Goal: Task Accomplishment & Management: Manage account settings

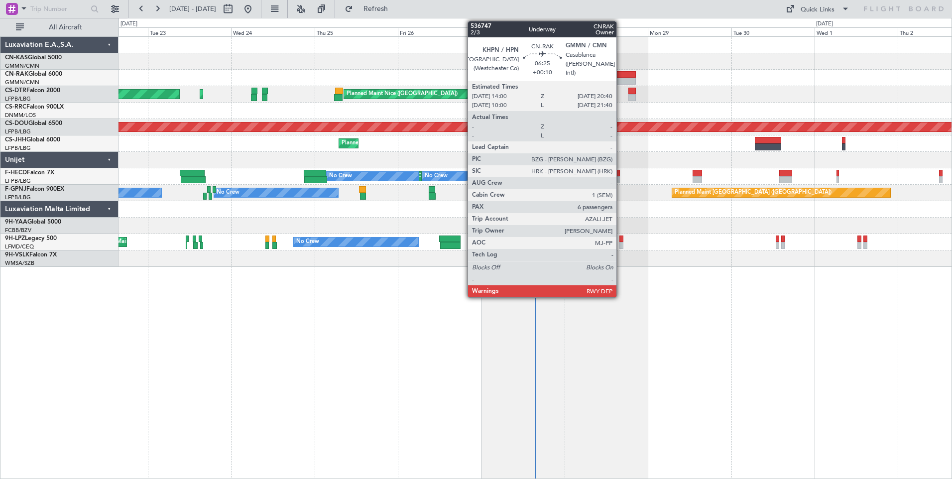
click at [621, 81] on div at bounding box center [623, 81] width 23 height 7
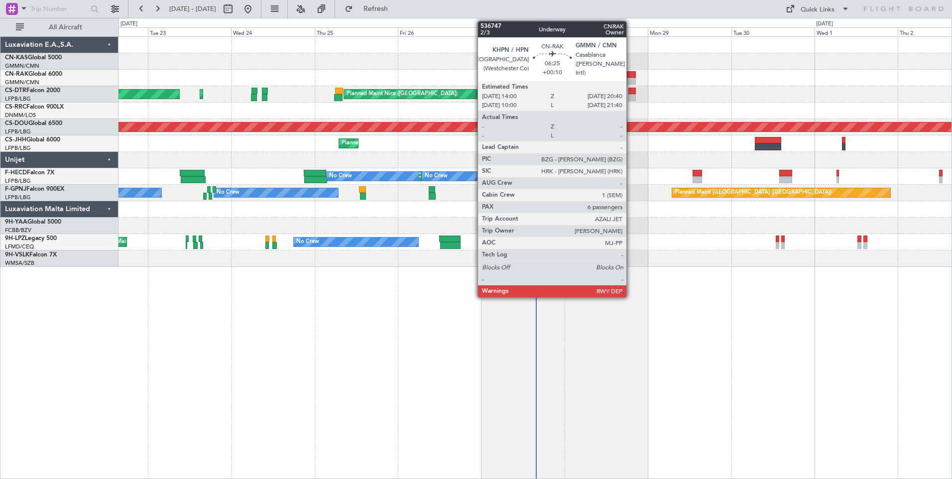
click at [631, 74] on div at bounding box center [623, 74] width 23 height 7
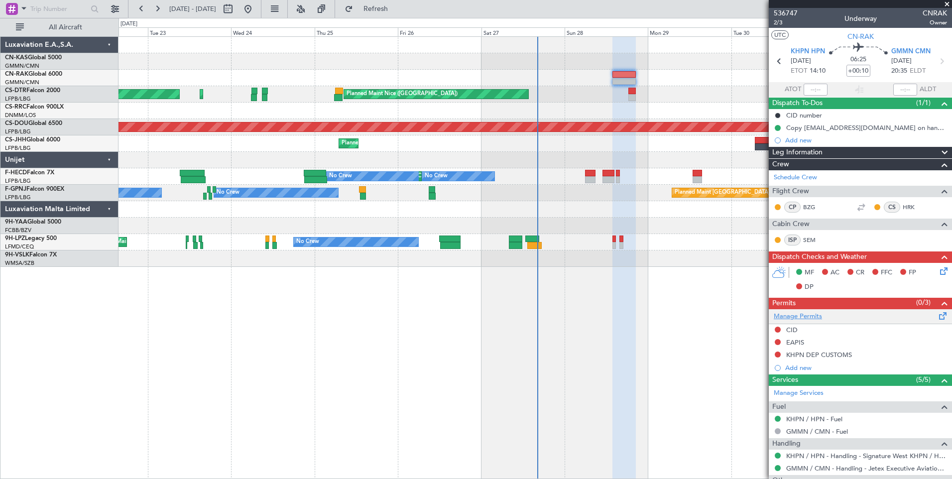
click at [798, 320] on link "Manage Permits" at bounding box center [798, 317] width 48 height 10
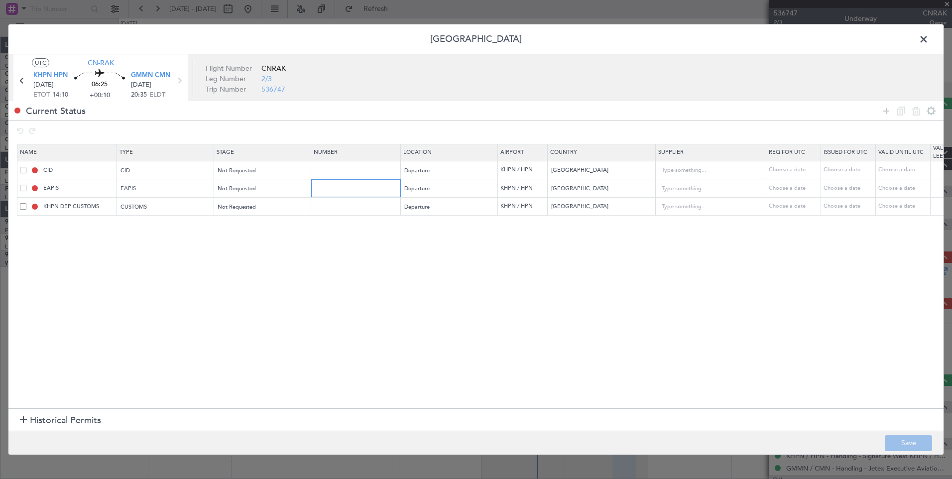
click at [362, 189] on input "text" at bounding box center [357, 188] width 87 height 8
paste input "EAPIS-17754257"
type input "EAPIS-17754257"
click at [281, 180] on mat-form-field "Not Requested" at bounding box center [262, 188] width 97 height 18
click at [281, 185] on div "Not Requested" at bounding box center [259, 188] width 83 height 15
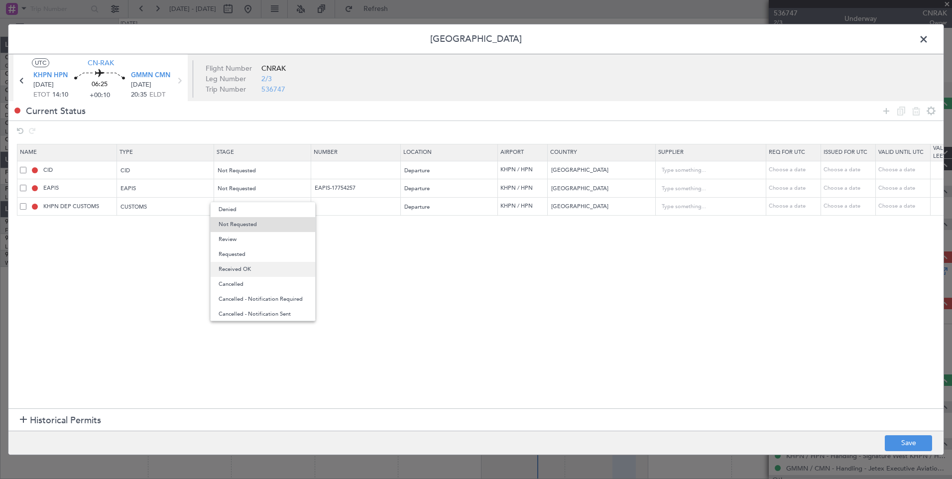
click at [269, 267] on span "Received OK" at bounding box center [263, 269] width 89 height 15
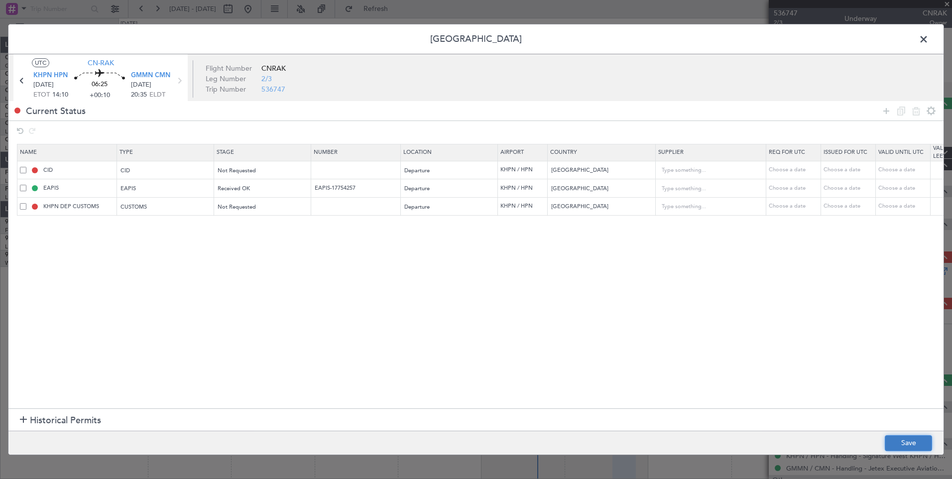
click at [912, 448] on button "Save" at bounding box center [908, 443] width 47 height 16
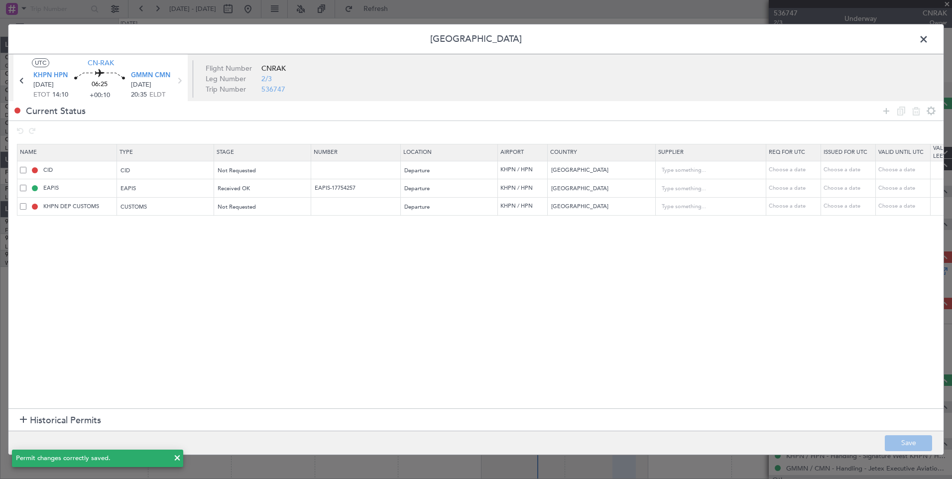
click at [928, 41] on span at bounding box center [928, 42] width 0 height 20
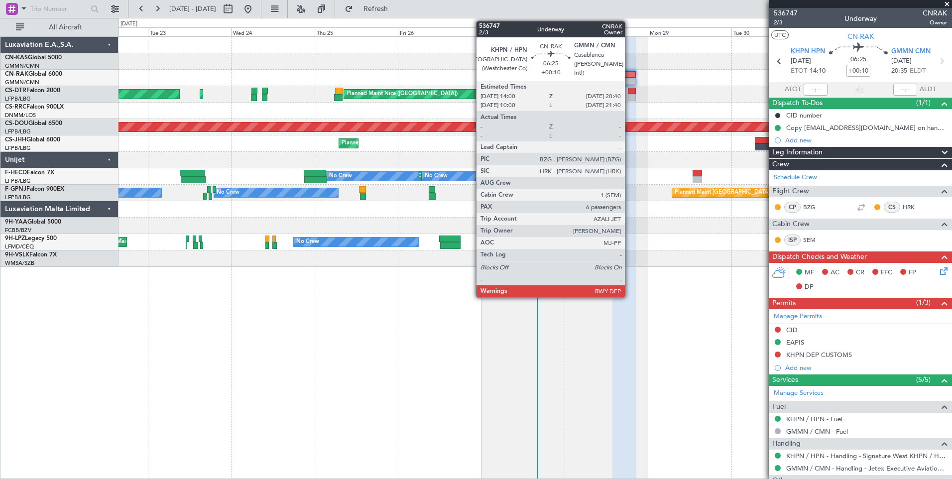
click at [629, 76] on div at bounding box center [623, 74] width 23 height 7
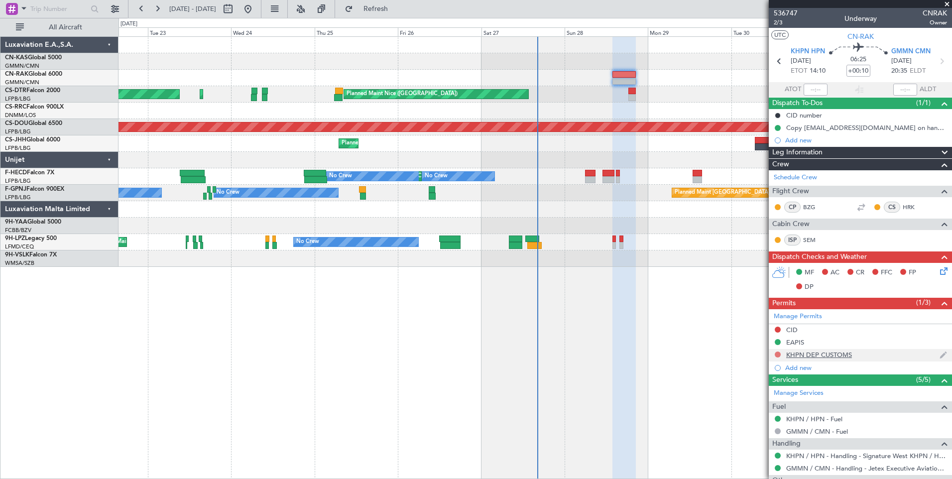
click at [777, 355] on button at bounding box center [778, 354] width 6 height 6
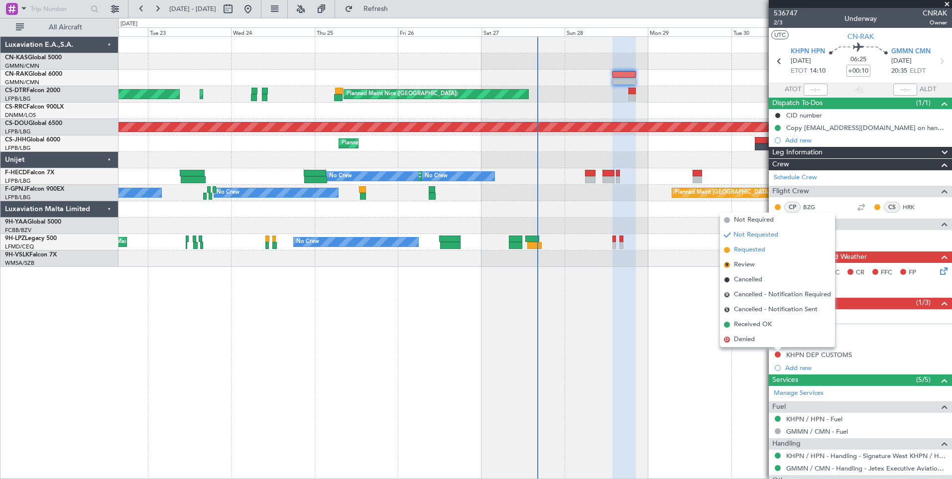
click at [759, 250] on span "Requested" at bounding box center [749, 250] width 31 height 10
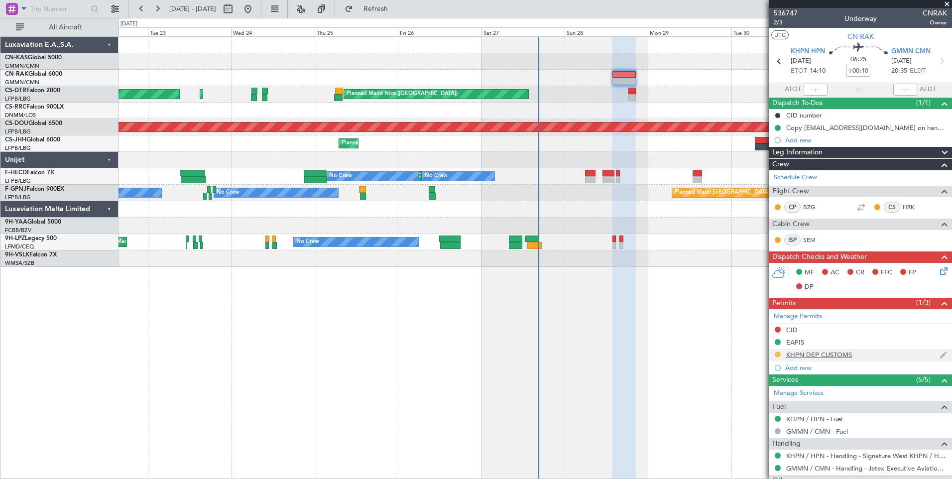
click at [778, 352] on button at bounding box center [778, 354] width 6 height 6
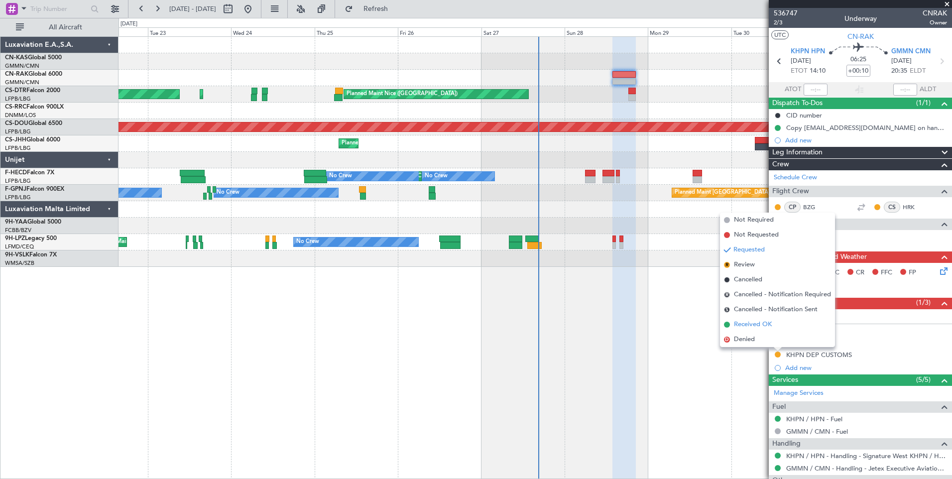
click at [763, 324] on span "Received OK" at bounding box center [753, 325] width 38 height 10
